Goal: Find contact information

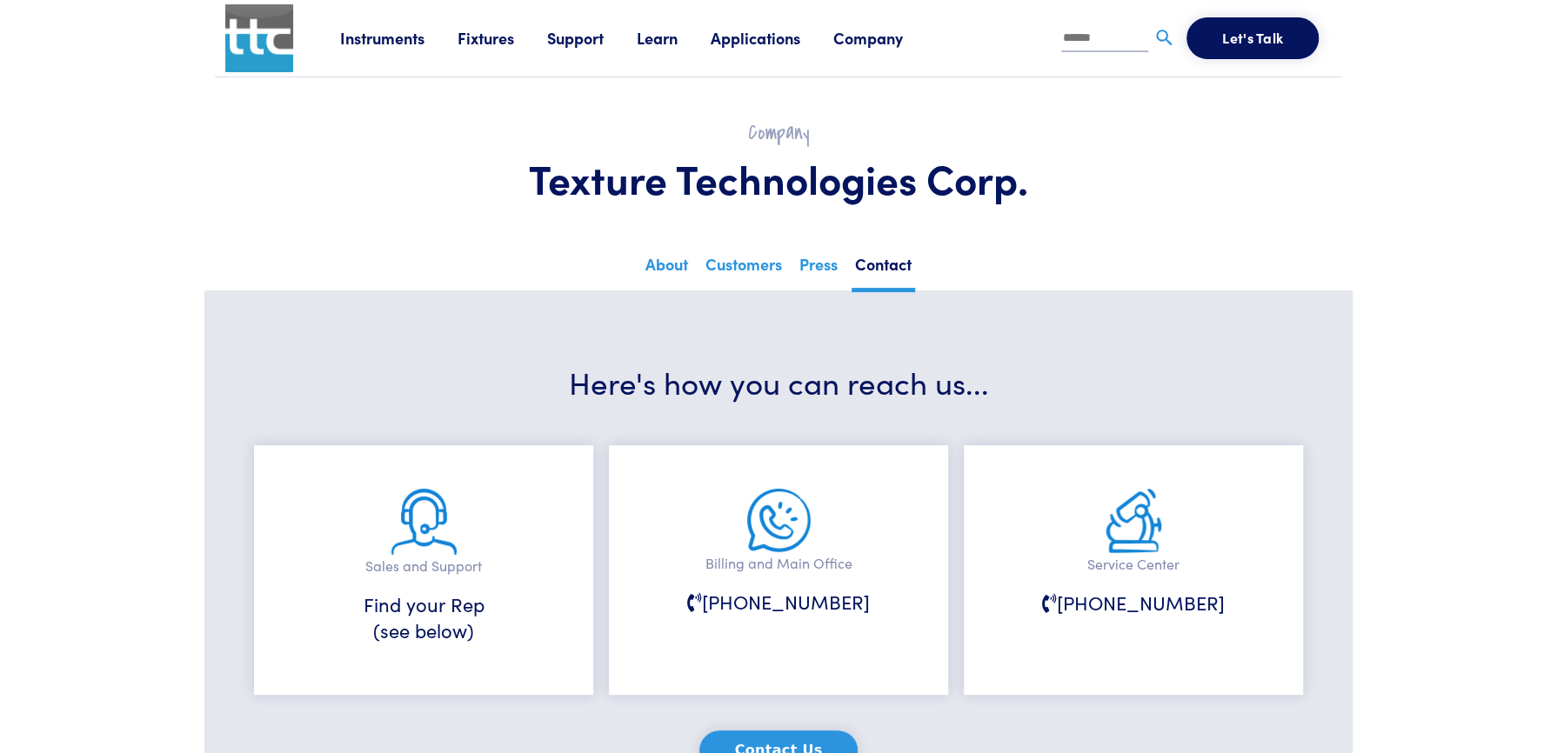
click at [867, 39] on link "Company" at bounding box center [884, 38] width 103 height 22
click at [303, 124] on link "About" at bounding box center [295, 118] width 54 height 30
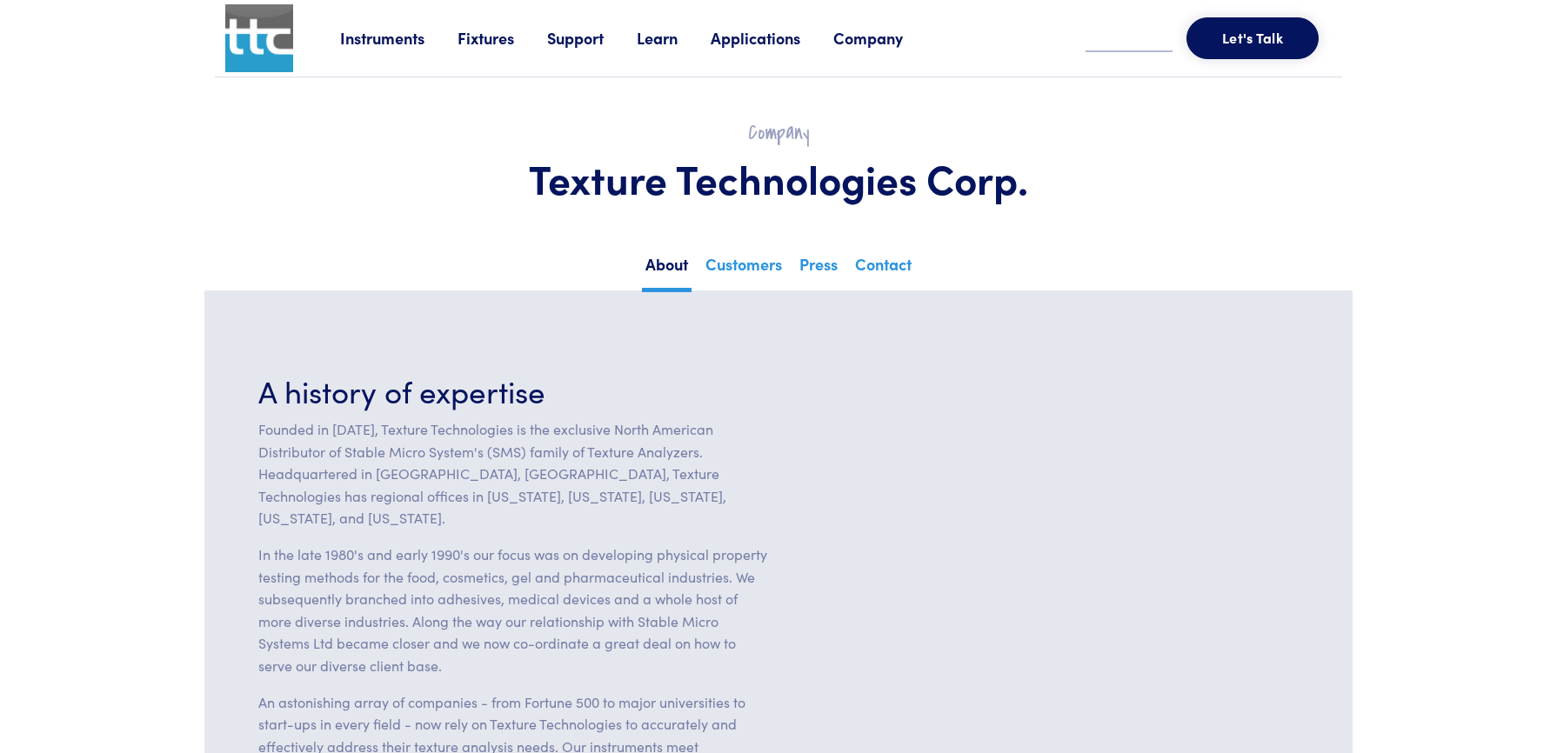
scroll to position [174, 0]
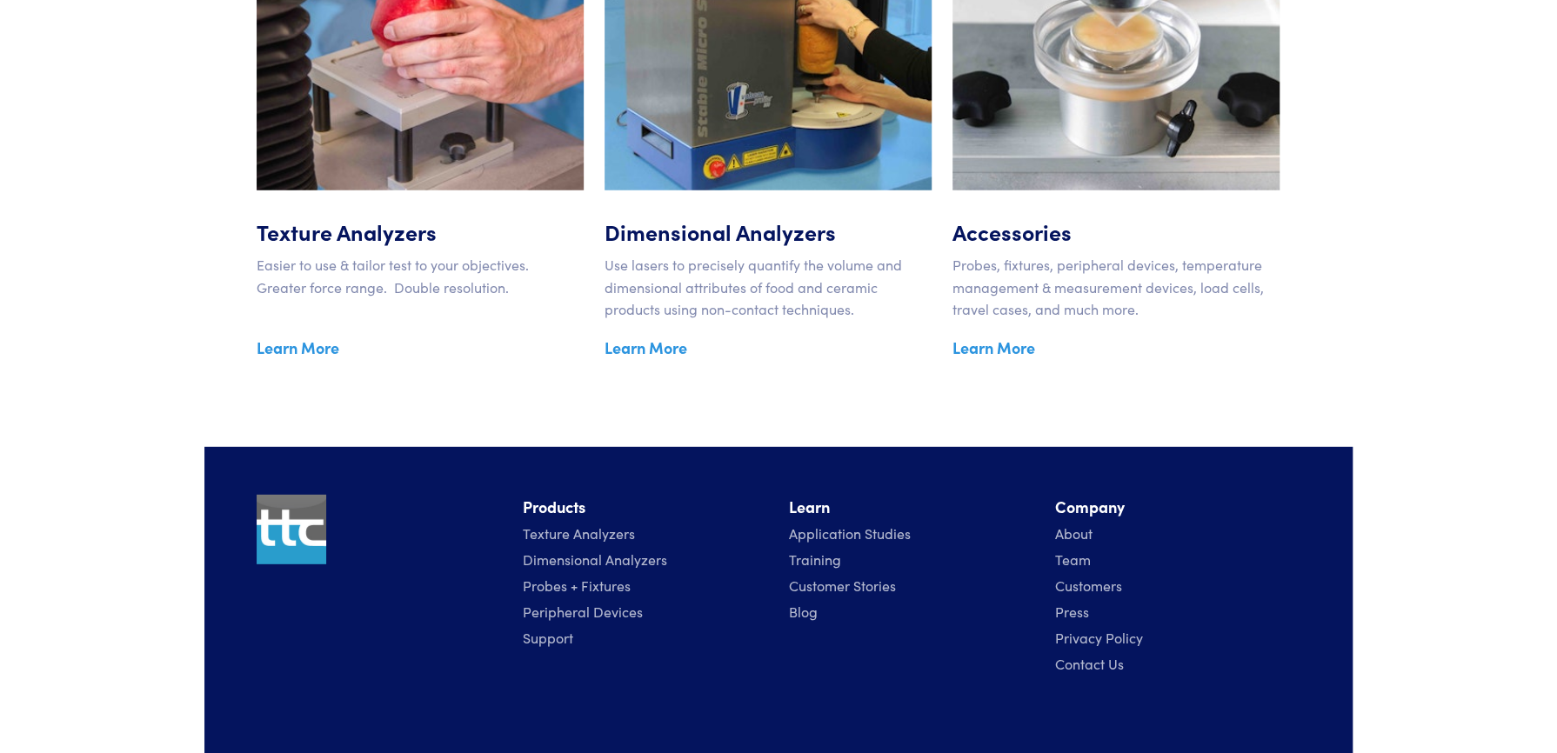
scroll to position [2928, 0]
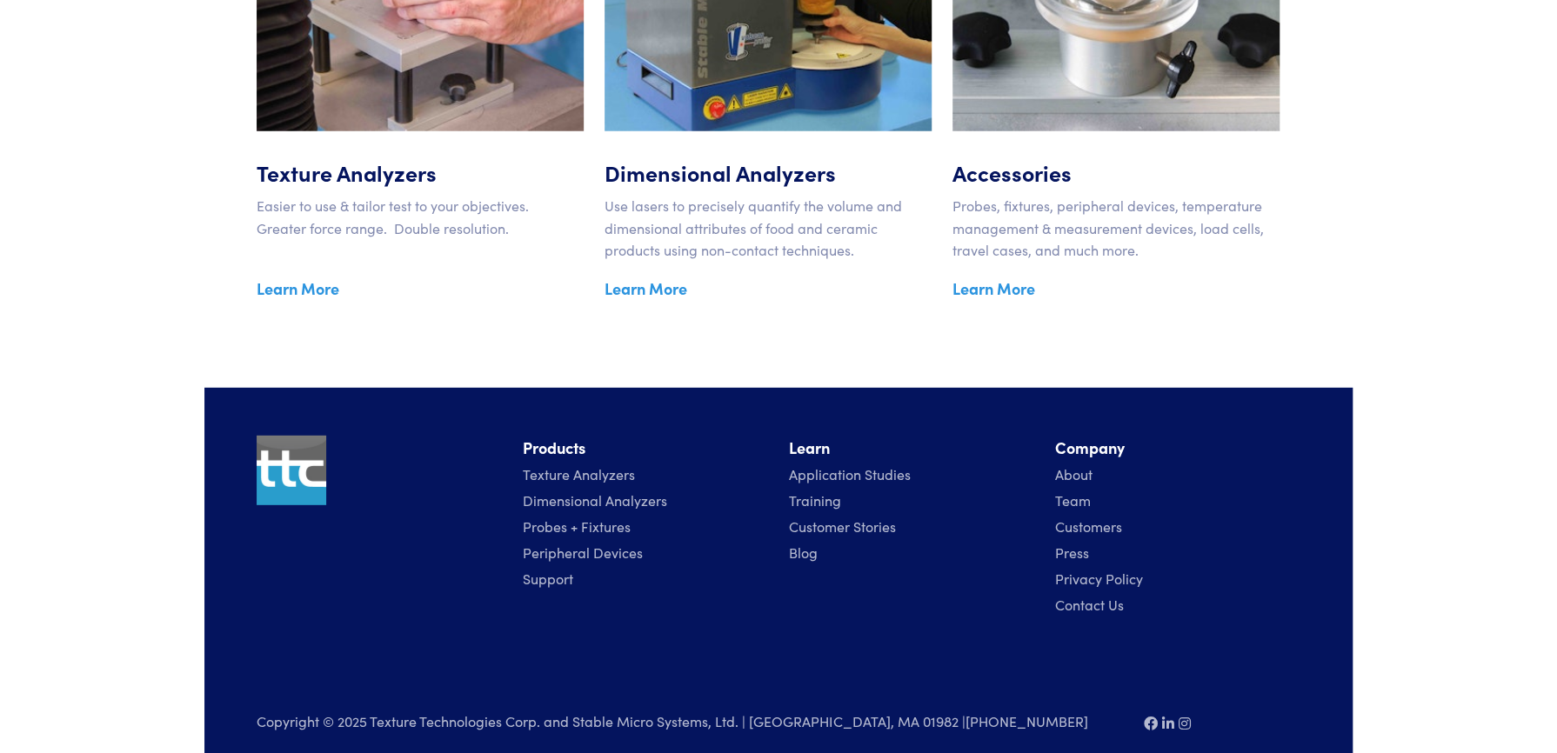
click at [1089, 595] on link "Contact Us" at bounding box center [1089, 604] width 69 height 19
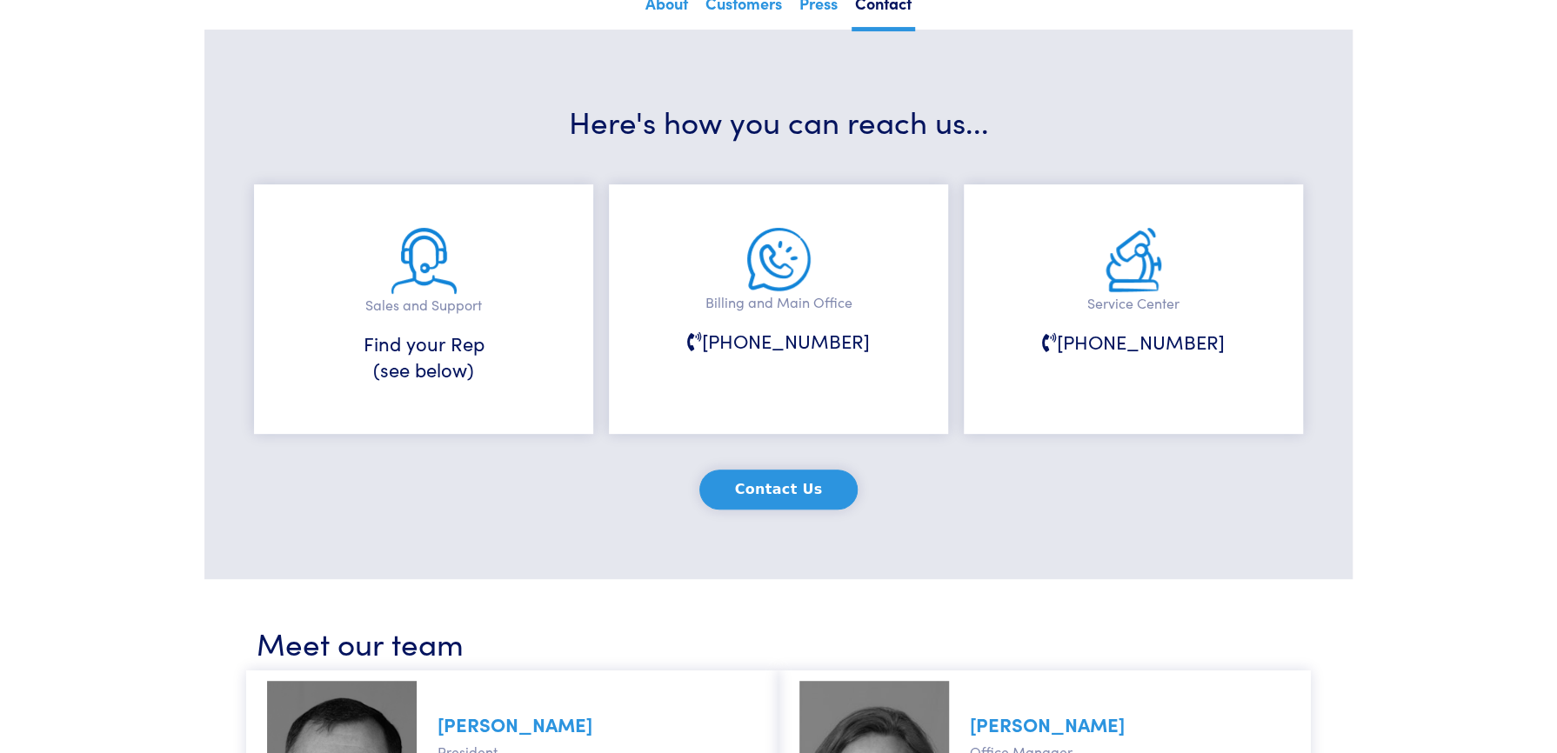
scroll to position [348, 0]
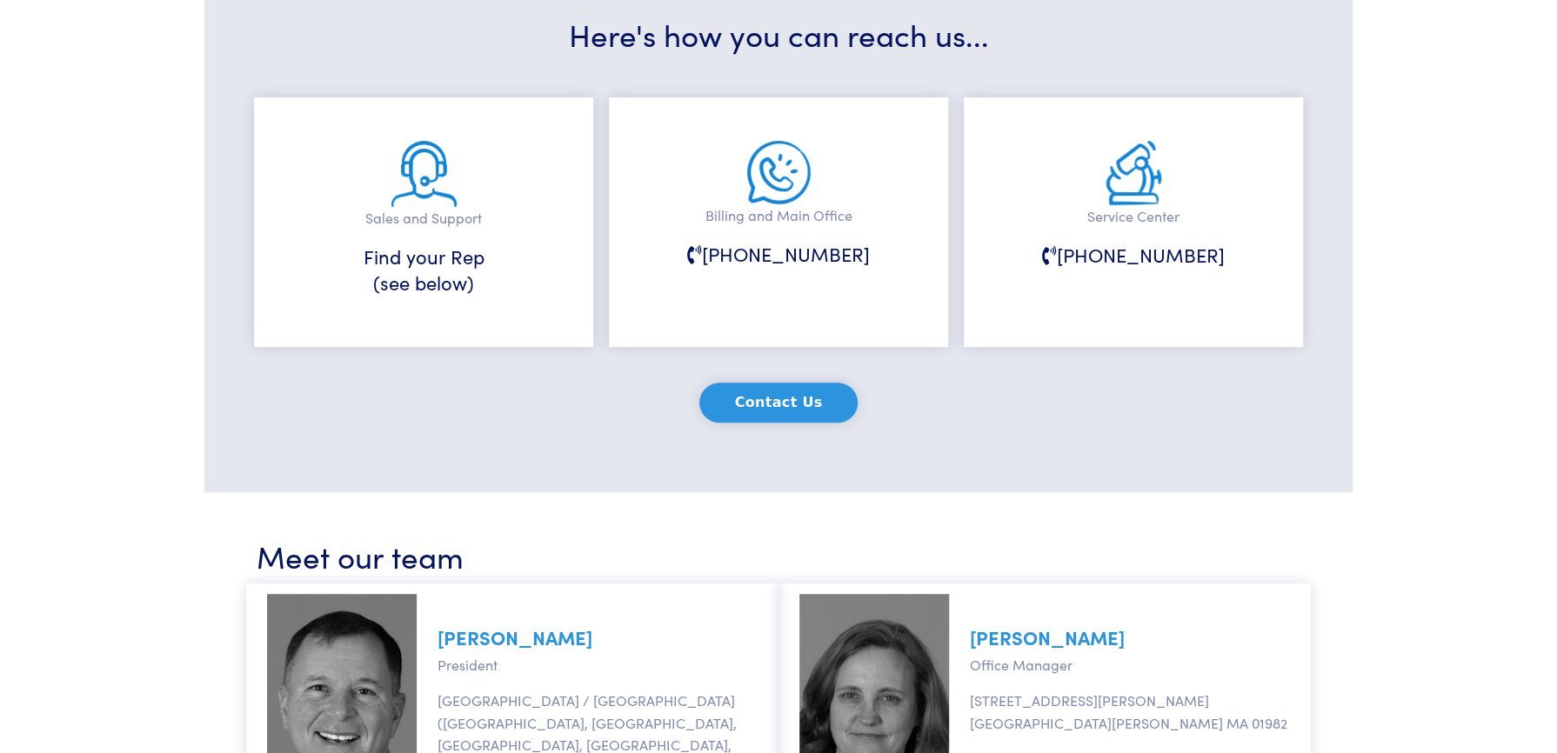
click at [418, 291] on h6 "Find your Rep (see below)" at bounding box center [424, 271] width 252 height 54
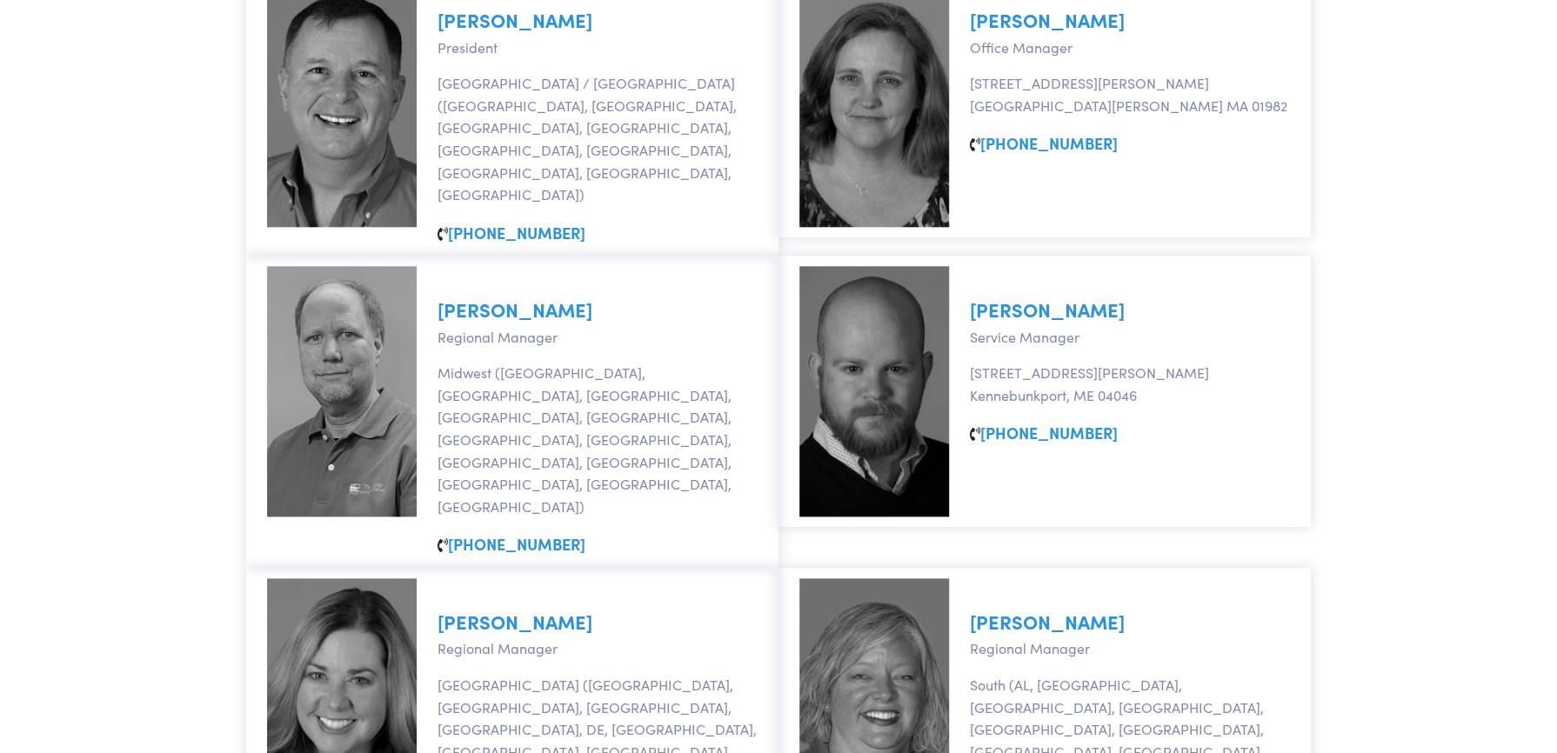
scroll to position [1810, 0]
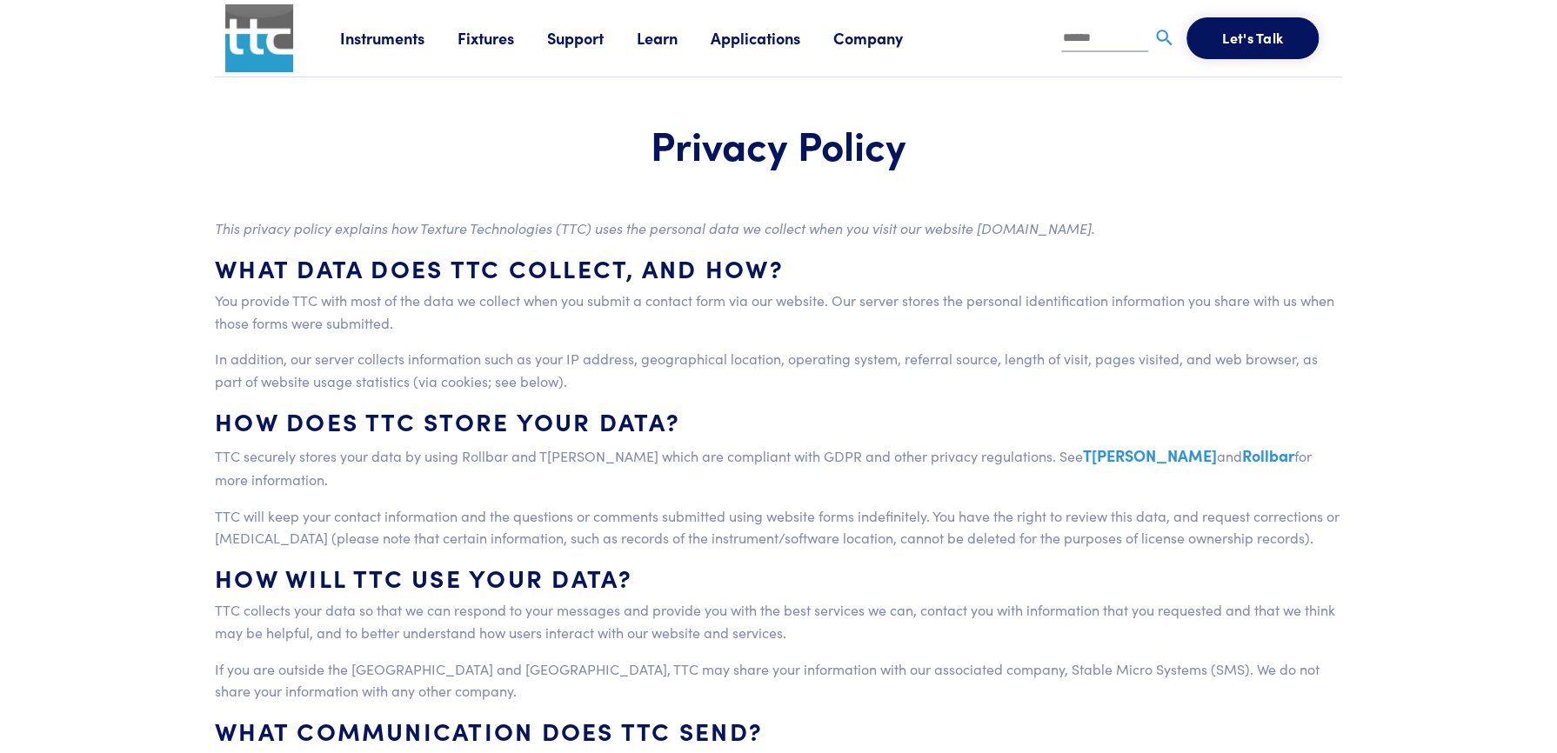
click at [367, 34] on link "Instruments" at bounding box center [398, 38] width 117 height 22
